Goal: Information Seeking & Learning: Learn about a topic

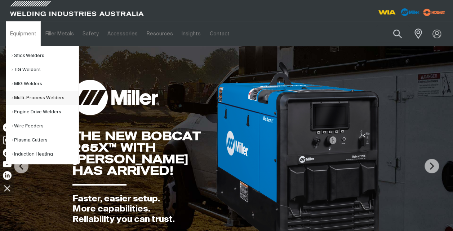
click at [30, 96] on link "Multi-Process Welders" at bounding box center [45, 98] width 67 height 14
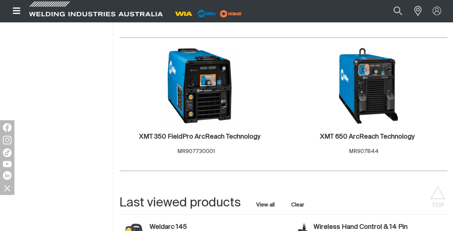
scroll to position [1004, 0]
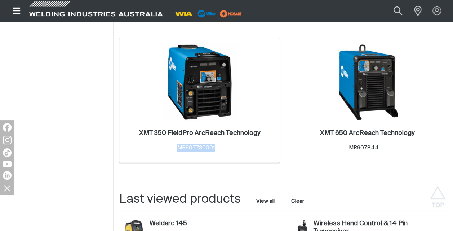
drag, startPoint x: 216, startPoint y: 149, endPoint x: 176, endPoint y: 151, distance: 40.4
click at [176, 151] on div "XMT 350 FieldPro ArcReach Technology . Item No. MR907730001" at bounding box center [199, 140] width 121 height 23
copy span "MR907730001"
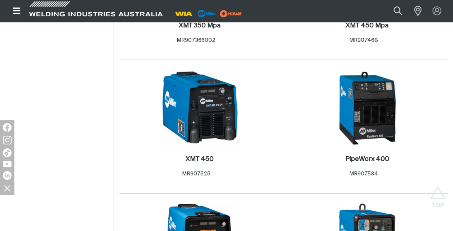
scroll to position [898, 0]
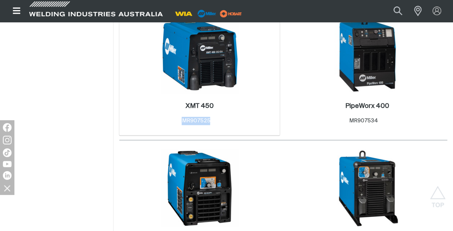
drag, startPoint x: 211, startPoint y: 120, endPoint x: 184, endPoint y: 120, distance: 26.7
click at [184, 120] on div "Item No. MR907525" at bounding box center [200, 121] width 36 height 8
copy span "MR907525"
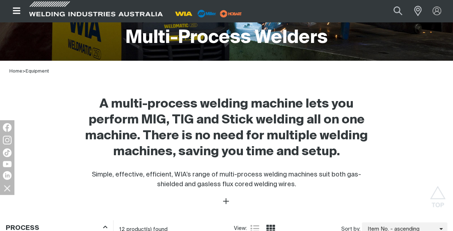
scroll to position [107, 0]
